Goal: Task Accomplishment & Management: Complete application form

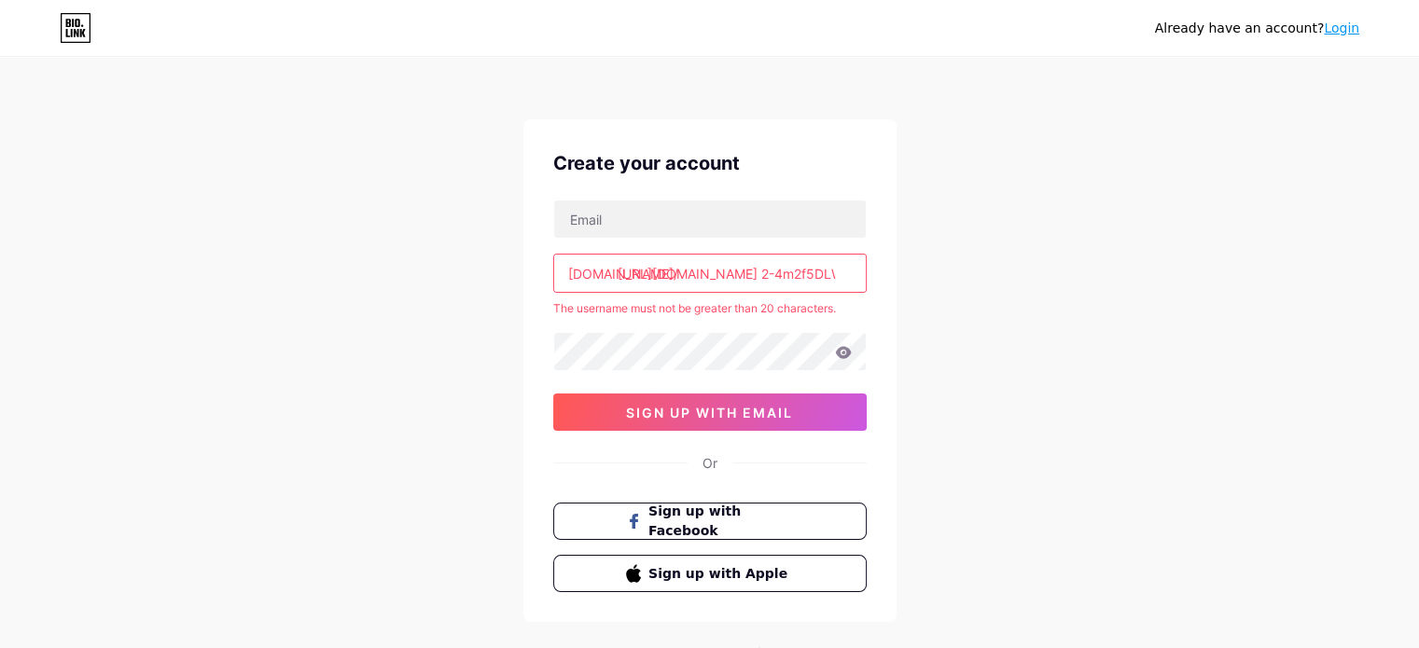
scroll to position [88, 0]
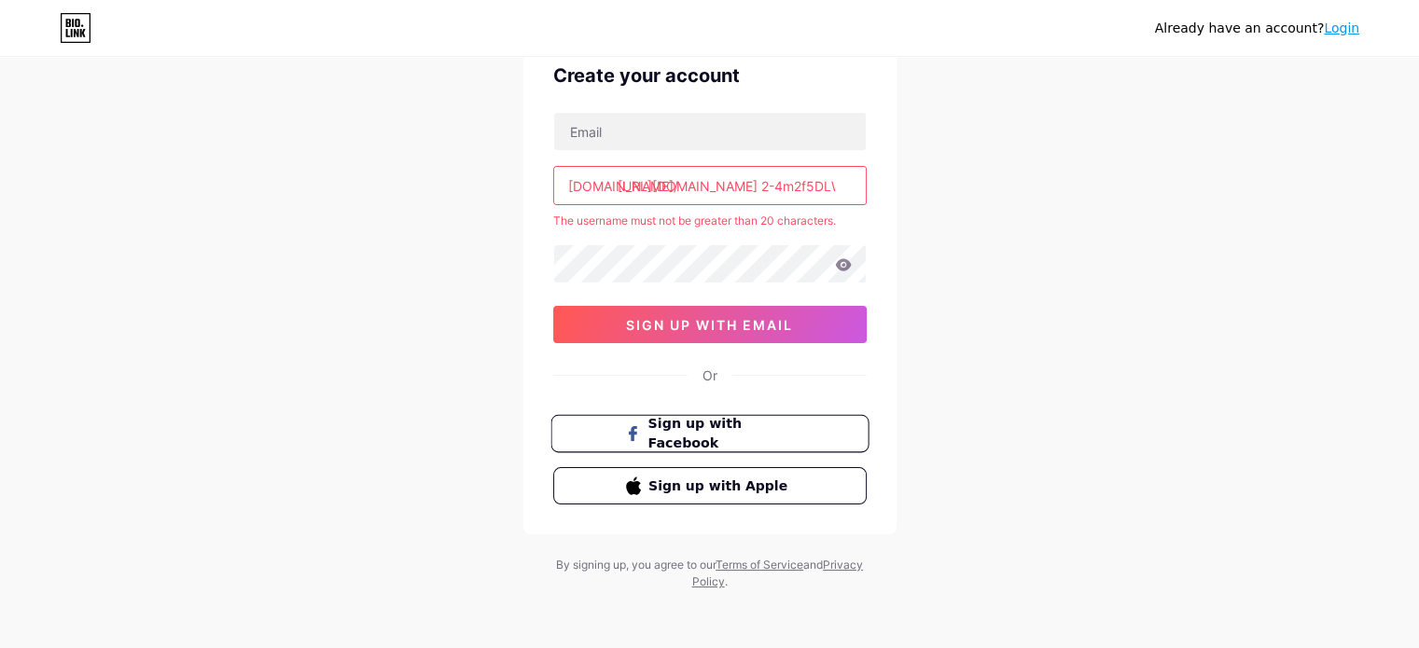
click at [690, 441] on span "Sign up with Facebook" at bounding box center [720, 434] width 146 height 40
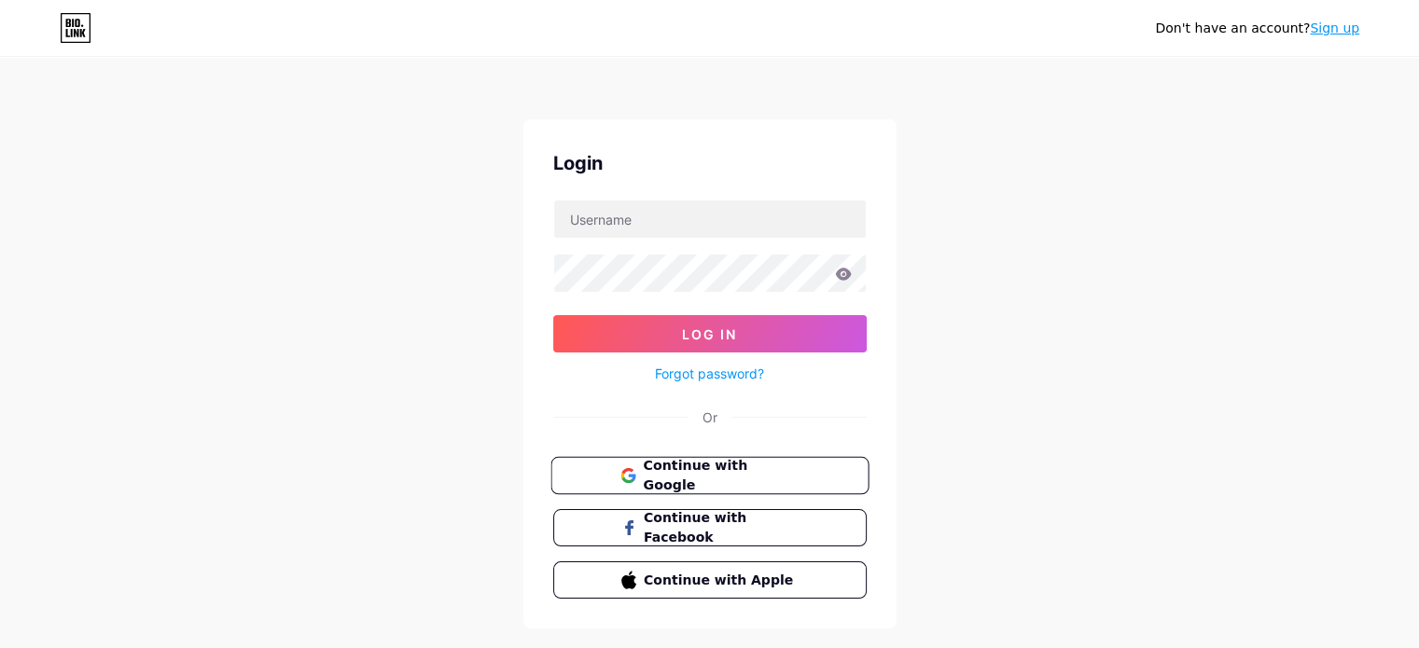
click at [690, 470] on span "Continue with Google" at bounding box center [721, 476] width 156 height 40
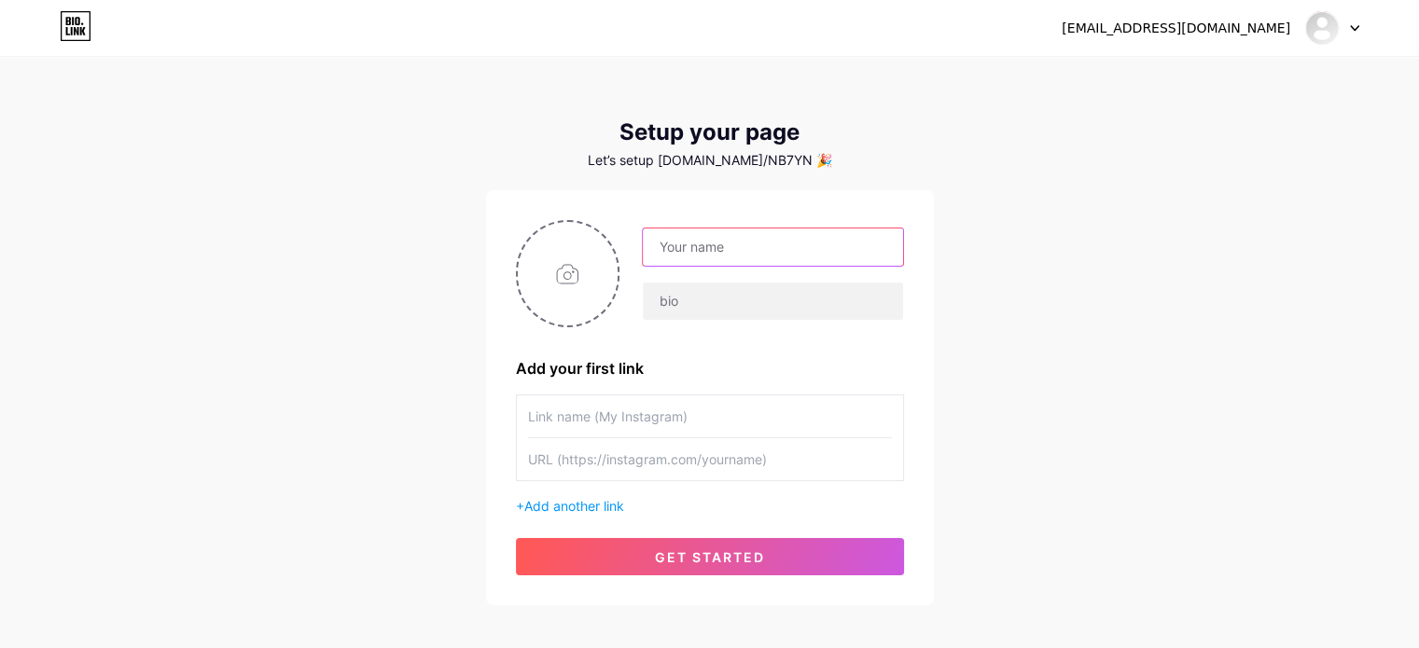
click at [695, 256] on input "text" at bounding box center [772, 247] width 259 height 37
type input "yaserastrologer"
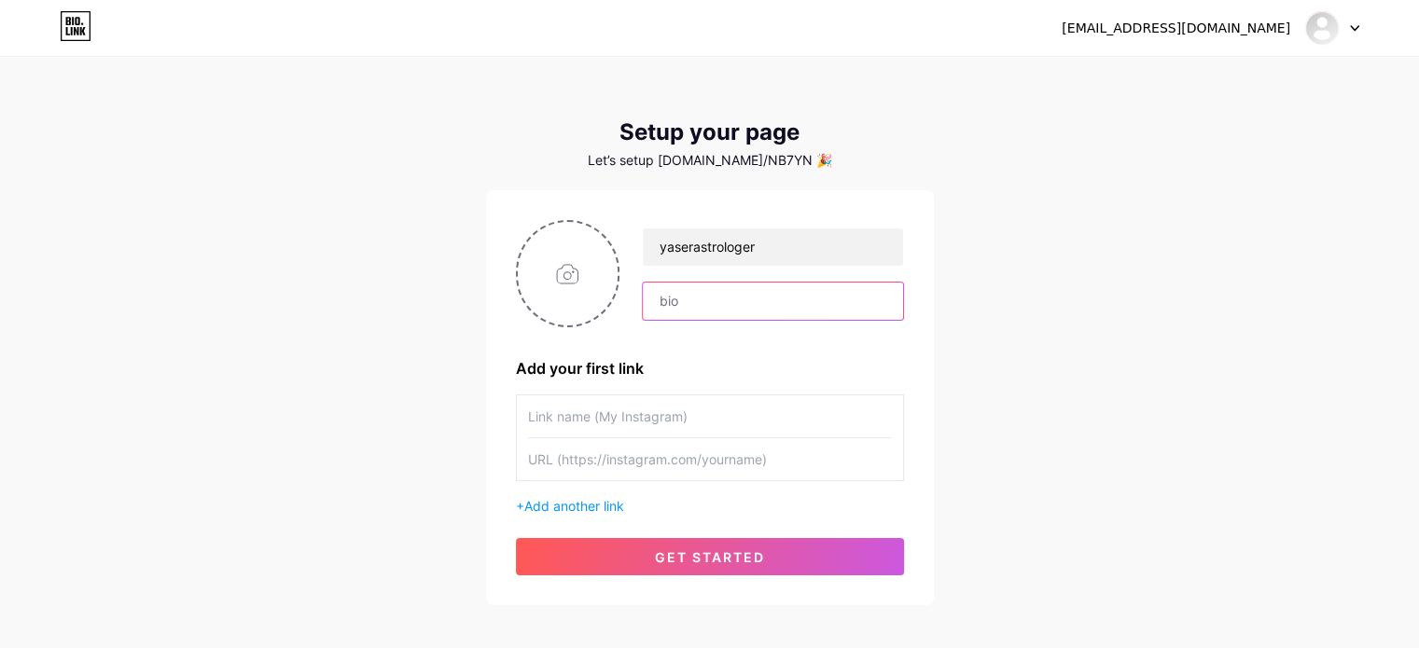
click at [696, 309] on input "text" at bounding box center [772, 301] width 259 height 37
paste input "[URL][DOMAIN_NAME]"
type input "[URL][DOMAIN_NAME]"
click at [762, 343] on div "yaserastrologer [URL][DOMAIN_NAME] Add your first link + Add another link get s…" at bounding box center [710, 397] width 388 height 355
click at [874, 299] on input "[URL][DOMAIN_NAME]" at bounding box center [772, 301] width 259 height 37
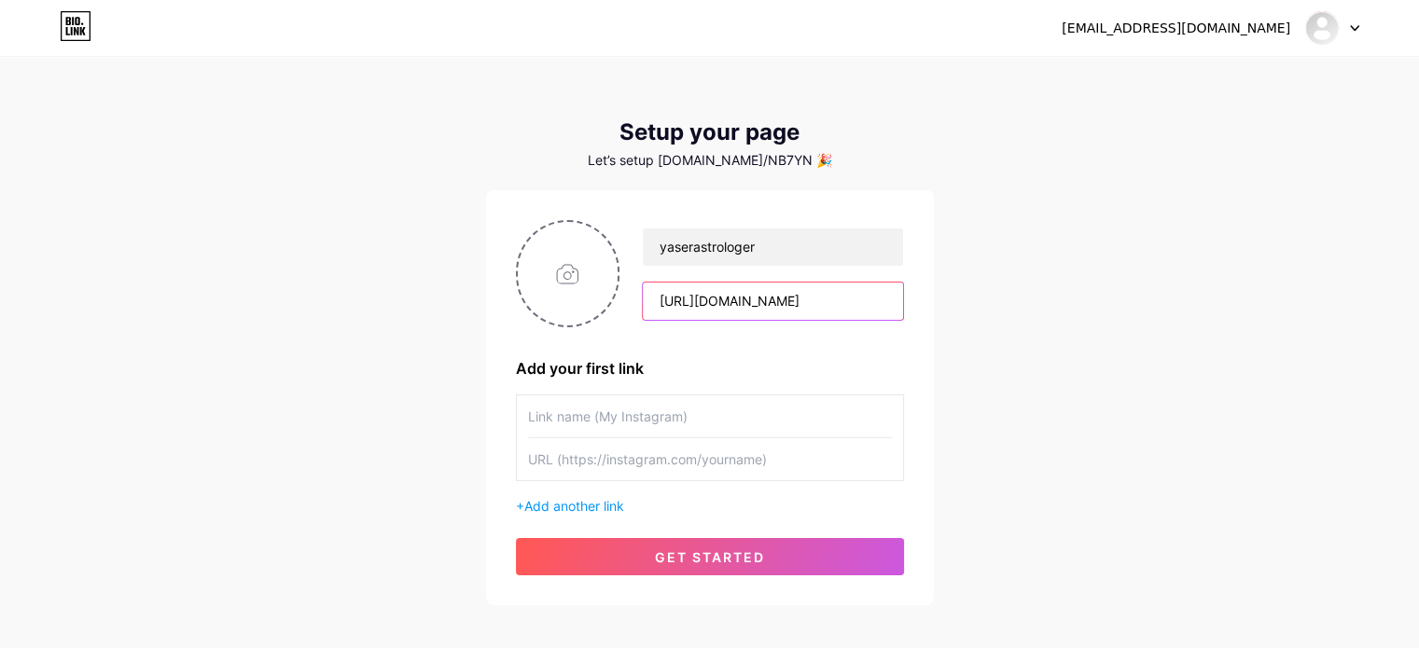
click at [874, 299] on input "[URL][DOMAIN_NAME]" at bounding box center [772, 301] width 259 height 37
click at [661, 301] on input "astrologer" at bounding box center [772, 301] width 259 height 37
type input "Astrologer"
click at [636, 426] on input "text" at bounding box center [710, 417] width 364 height 42
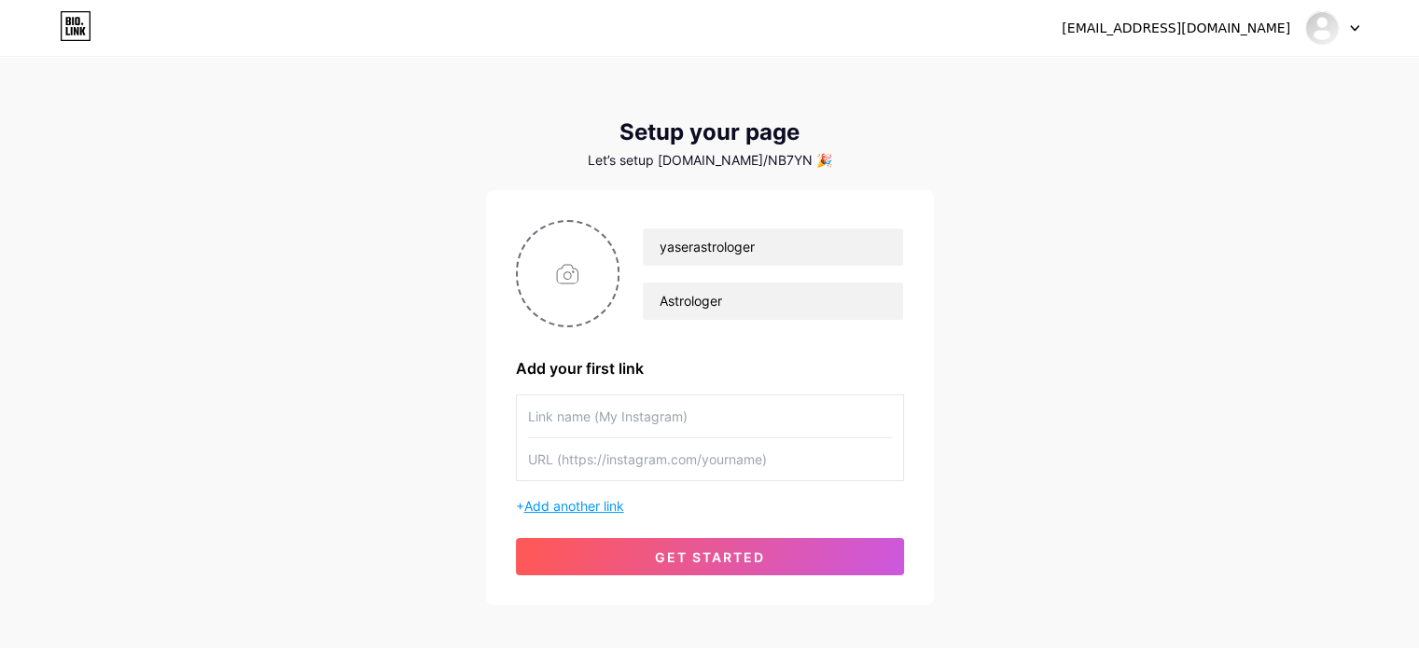
click at [591, 502] on span "Add another link" at bounding box center [574, 506] width 100 height 16
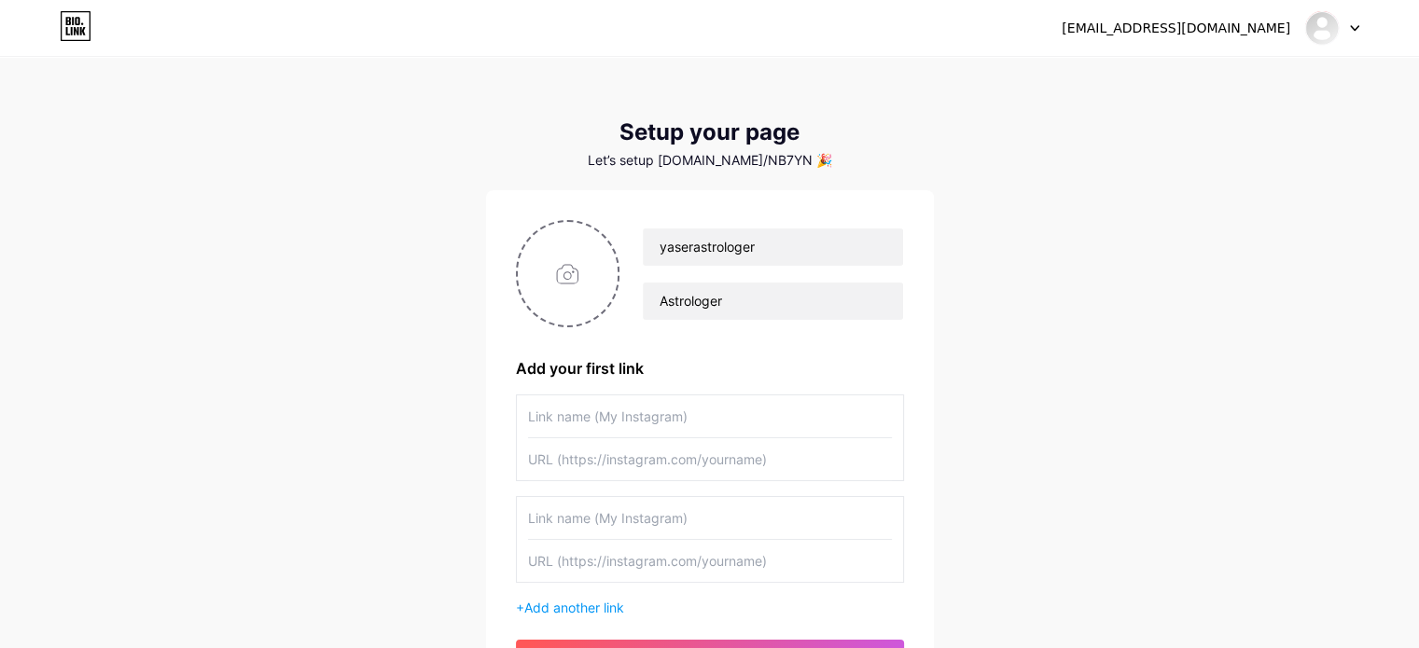
click at [614, 453] on input "text" at bounding box center [710, 459] width 364 height 42
paste input "[URL][DOMAIN_NAME]"
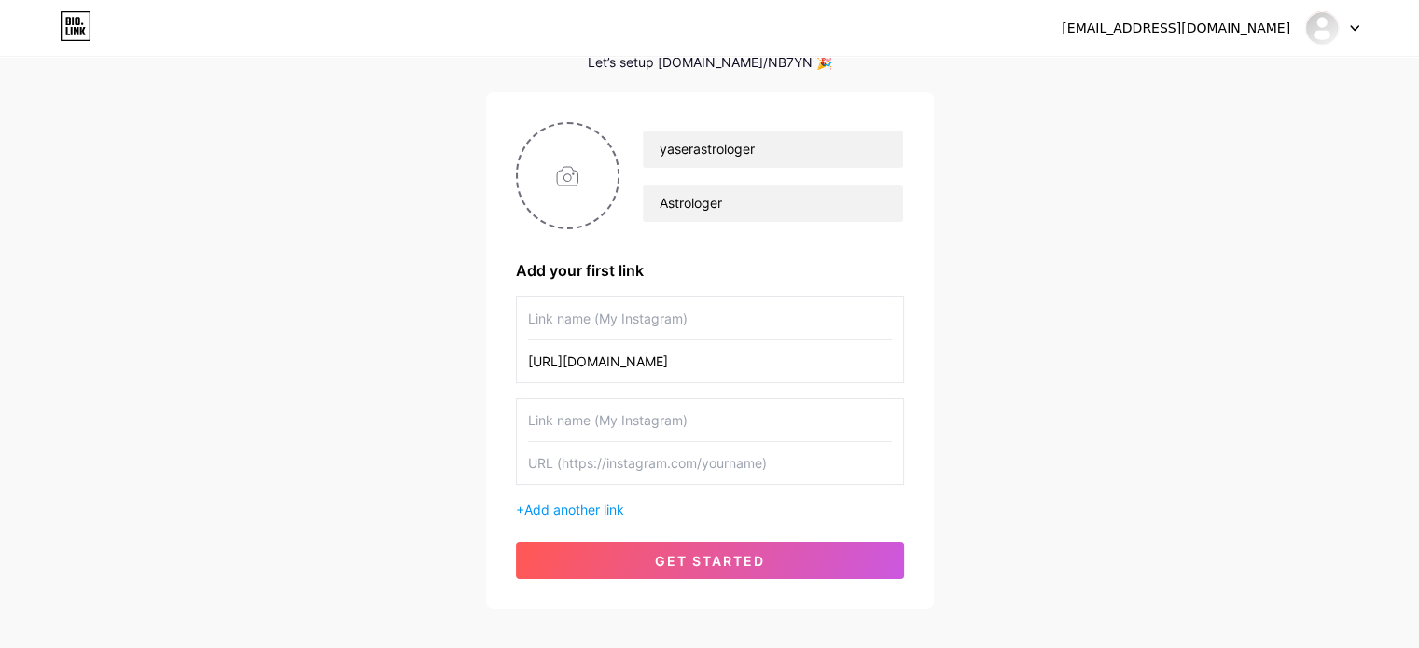
scroll to position [109, 0]
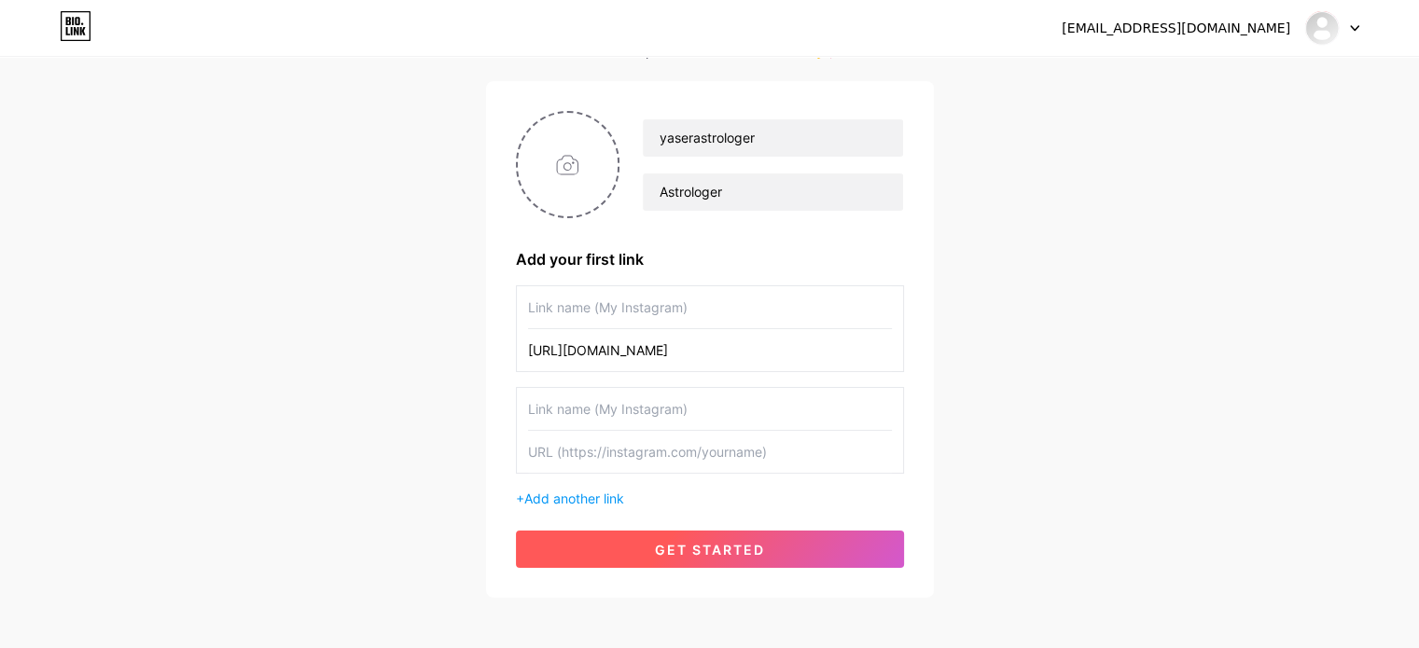
type input "[URL][DOMAIN_NAME]"
click at [744, 536] on button "get started" at bounding box center [710, 549] width 388 height 37
